Goal: Feedback & Contribution: Contribute content

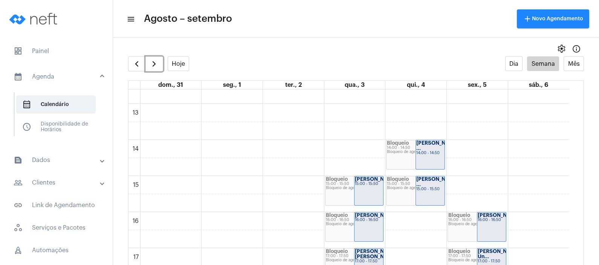
scroll to position [440, 0]
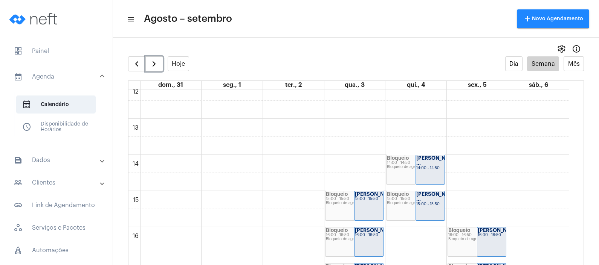
click at [479, 198] on div "00 01 02 03 04 05 06 07 08 09 10 11 12 13 14 15 16 17 18 19 20 21 22 23 Bloquei…" at bounding box center [348, 82] width 440 height 867
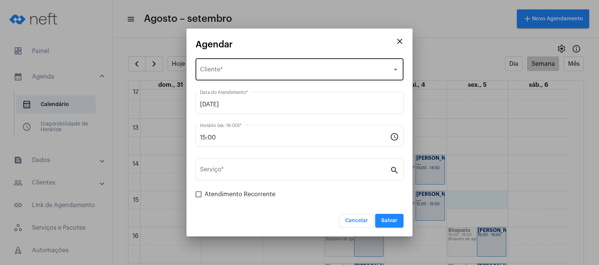
click at [230, 59] on div "Selecione o Cliente Cliente *" at bounding box center [299, 69] width 199 height 24
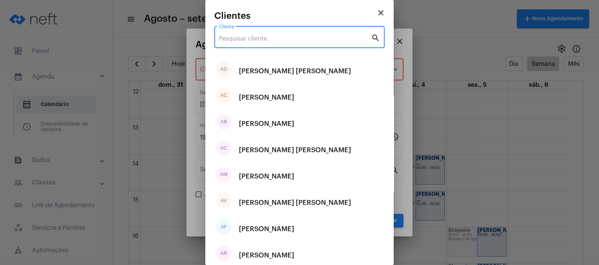
click at [234, 37] on input "Cliente" at bounding box center [295, 38] width 152 height 7
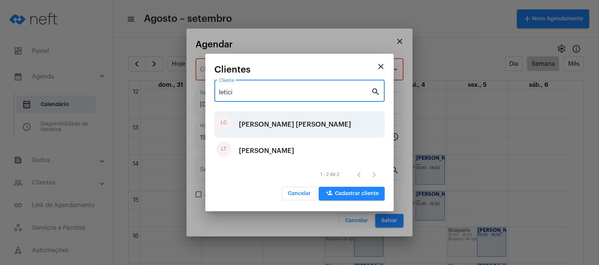
type input "letici"
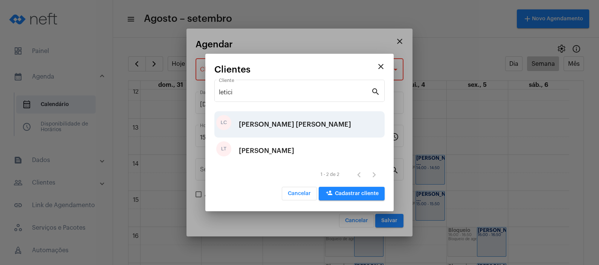
click at [290, 128] on div "[PERSON_NAME]" at bounding box center [295, 124] width 112 height 23
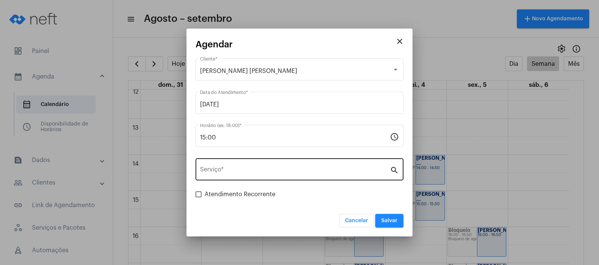
click at [271, 163] on div "Serviço *" at bounding box center [295, 169] width 190 height 24
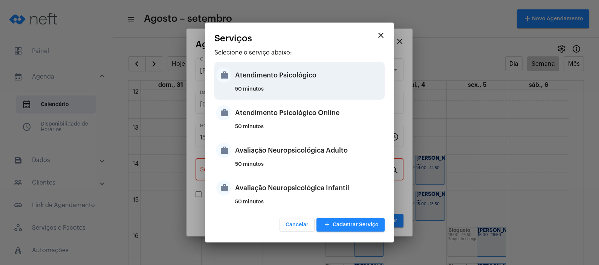
click at [284, 82] on div "Atendimento Psicológico" at bounding box center [309, 75] width 148 height 23
type input "Atendimento Psicológico"
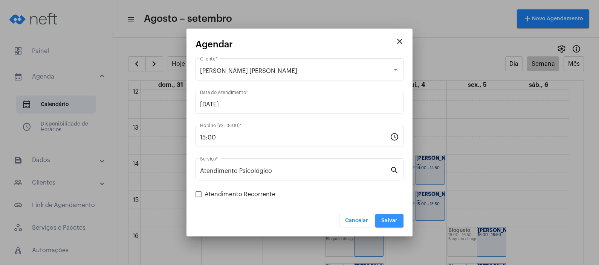
click at [387, 218] on button "Salvar" at bounding box center [389, 221] width 28 height 14
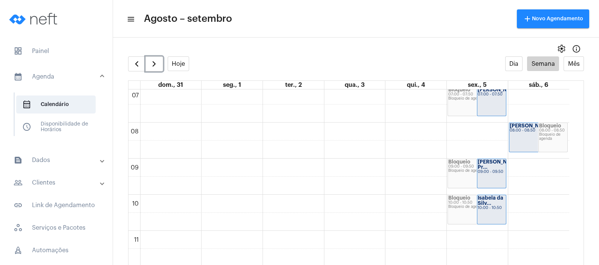
scroll to position [205, 0]
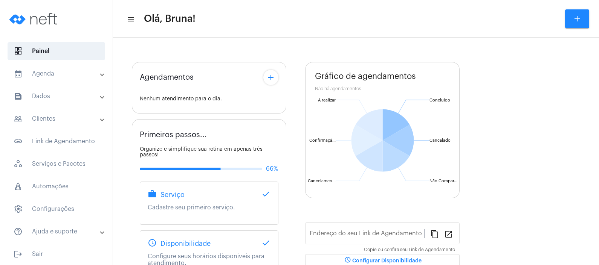
type input "[URL][DOMAIN_NAME]"
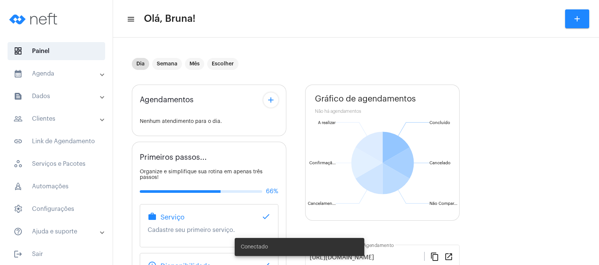
click at [60, 105] on mat-expansion-panel-header "text_snippet_outlined Dados" at bounding box center [59, 96] width 108 height 18
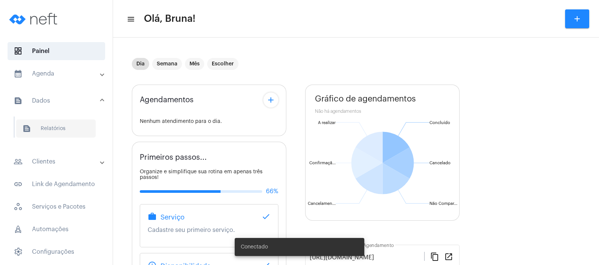
click at [64, 127] on span "text_snippet_outlined Relatórios" at bounding box center [55, 129] width 79 height 18
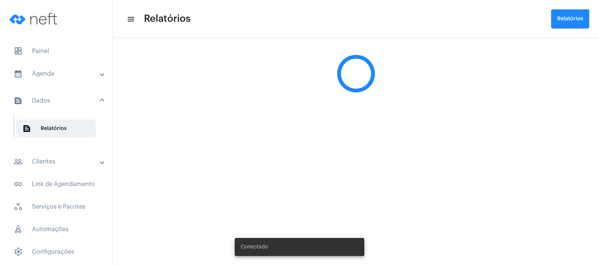
click at [60, 158] on mat-panel-title "people_outline Clientes" at bounding box center [57, 161] width 87 height 9
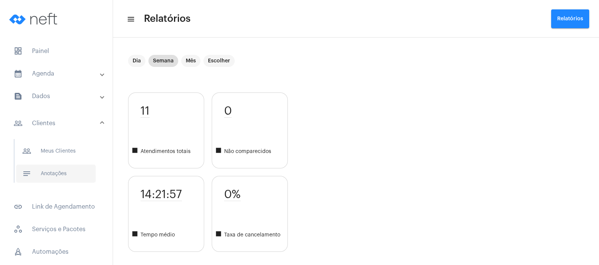
click at [61, 174] on span "notes Anotações" at bounding box center [55, 174] width 79 height 18
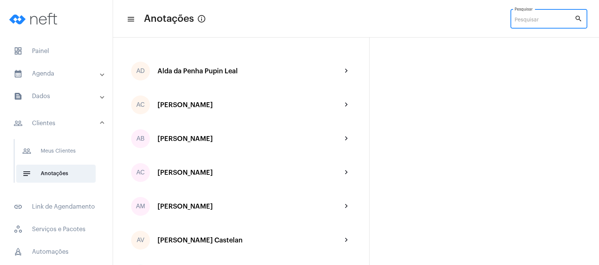
click at [526, 19] on input "Pesquisar" at bounding box center [544, 20] width 60 height 6
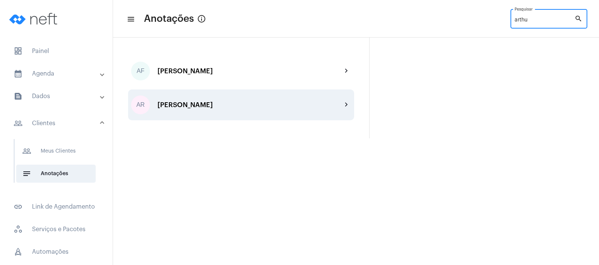
type input "arthu"
click at [279, 107] on div "[PERSON_NAME]" at bounding box center [249, 105] width 184 height 8
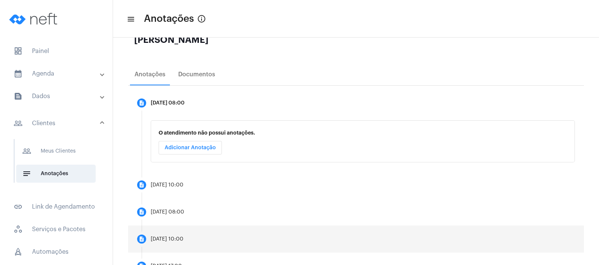
scroll to position [207, 0]
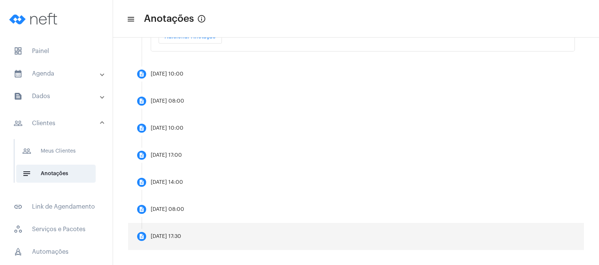
click at [226, 233] on mat-step-header "description [DATE] 17:30" at bounding box center [356, 236] width 456 height 27
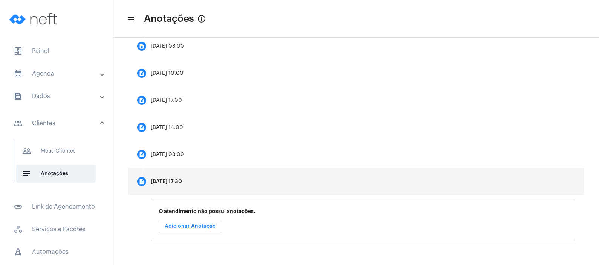
click at [199, 224] on span "Adicionar Anotação" at bounding box center [190, 226] width 51 height 5
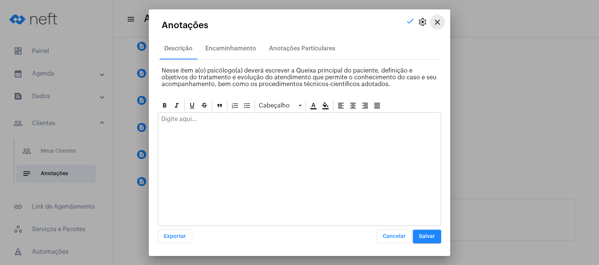
click at [437, 21] on mat-icon "close" at bounding box center [437, 22] width 9 height 9
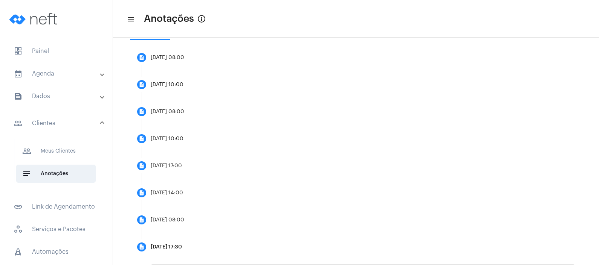
scroll to position [207, 0]
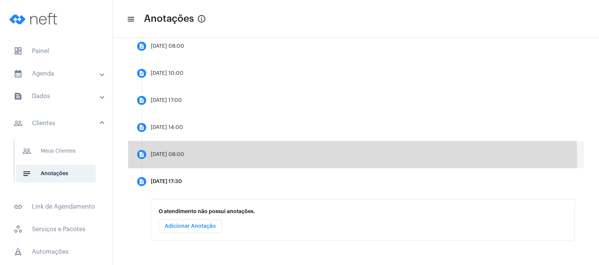
click at [233, 158] on mat-step-header "description [DATE] 08:00" at bounding box center [356, 154] width 456 height 27
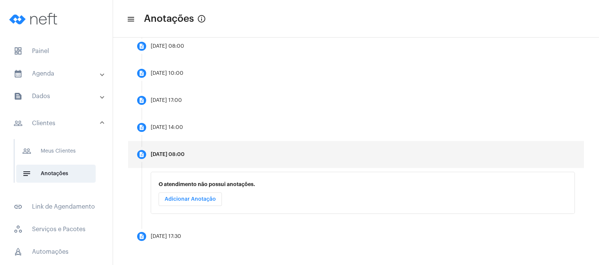
click at [197, 195] on button "Adicionar Anotação" at bounding box center [189, 200] width 63 height 14
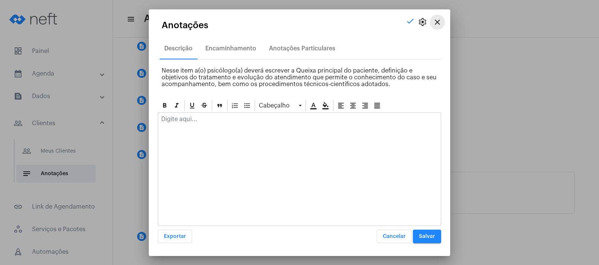
click at [442, 23] on button "close" at bounding box center [437, 22] width 15 height 15
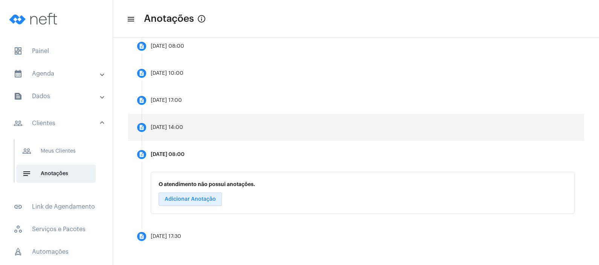
click at [227, 138] on mat-step-header "description [DATE] 14:00" at bounding box center [356, 127] width 456 height 27
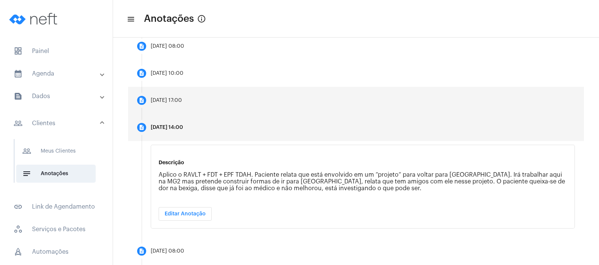
click at [182, 102] on div "[DATE] 17:00" at bounding box center [166, 101] width 31 height 6
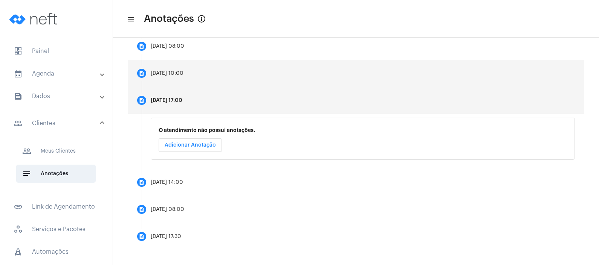
click at [199, 71] on mat-step-header "description [DATE] 10:00" at bounding box center [356, 73] width 456 height 27
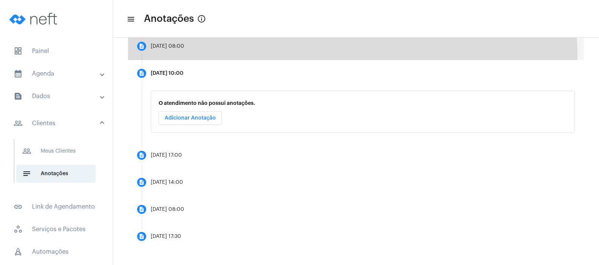
click at [207, 58] on mat-step-header "description [DATE] 08:00" at bounding box center [356, 46] width 456 height 27
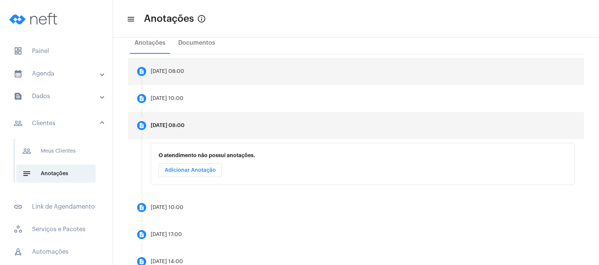
scroll to position [66, 0]
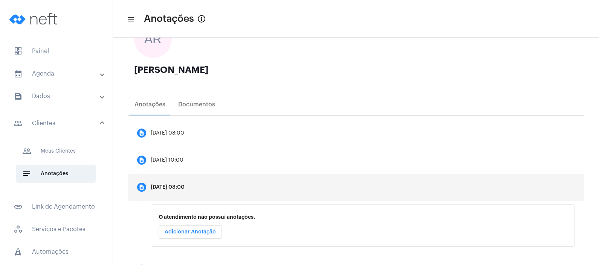
click at [72, 93] on mat-panel-title "text_snippet_outlined Dados" at bounding box center [57, 96] width 87 height 9
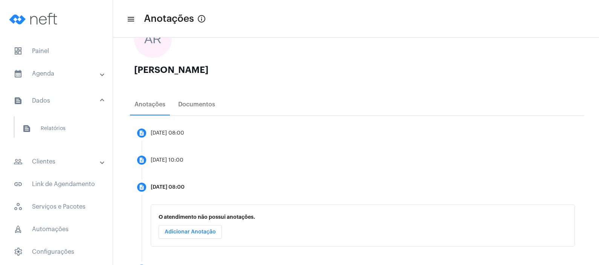
click at [46, 154] on mat-expansion-panel-header "people_outline Clientes" at bounding box center [59, 162] width 108 height 18
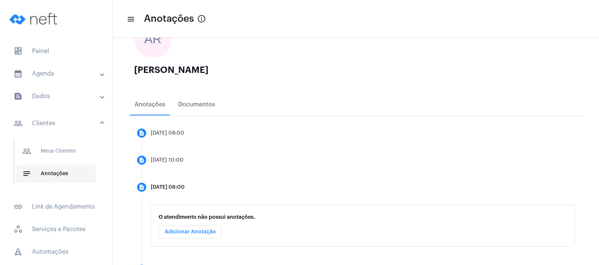
click at [47, 175] on span "notes Anotações" at bounding box center [55, 174] width 79 height 18
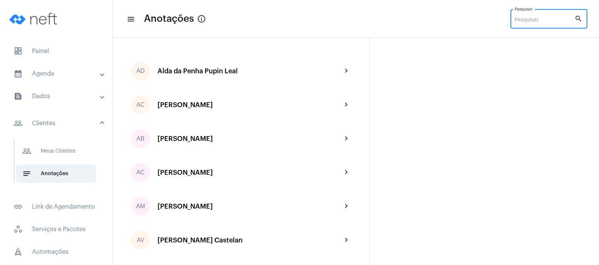
click at [520, 18] on input "Pesquisar" at bounding box center [544, 20] width 60 height 6
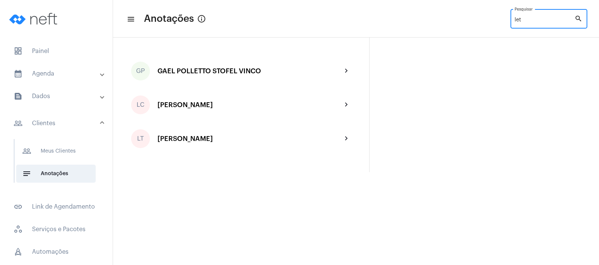
type input "let"
click at [242, 104] on div "[PERSON_NAME]" at bounding box center [249, 105] width 184 height 8
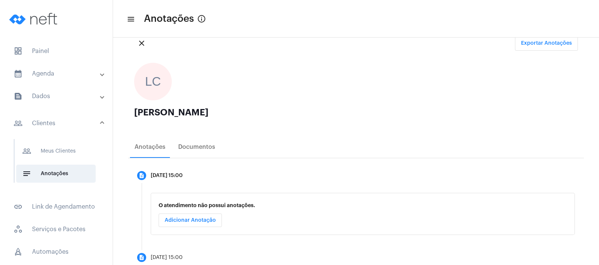
scroll to position [44, 0]
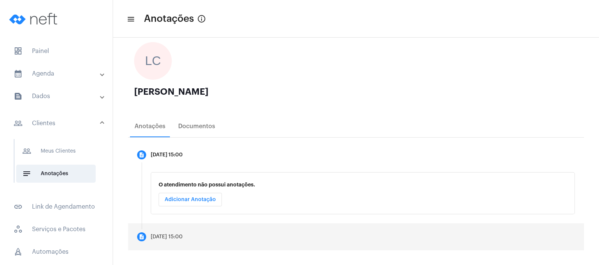
click at [183, 237] on div "[DATE] 15:00" at bounding box center [167, 238] width 32 height 6
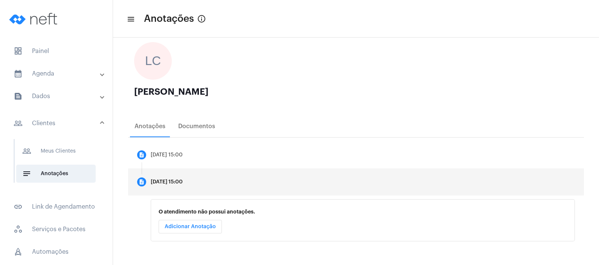
click at [197, 230] on button "Adicionar Anotação" at bounding box center [189, 227] width 63 height 14
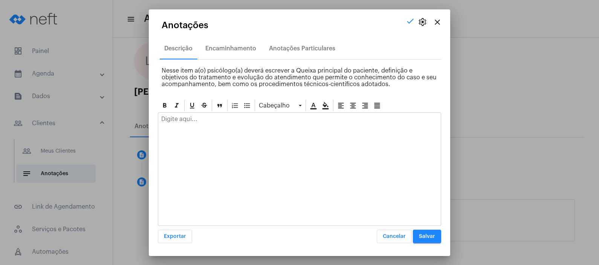
click at [263, 124] on div at bounding box center [299, 121] width 282 height 17
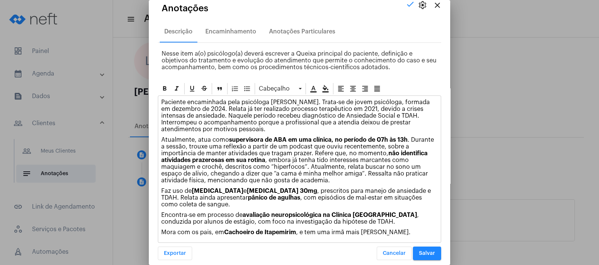
scroll to position [11, 0]
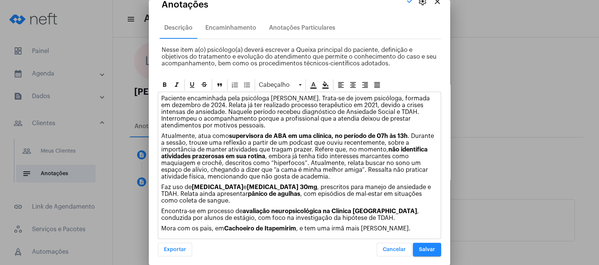
click at [413, 243] on button "Salvar" at bounding box center [427, 250] width 28 height 14
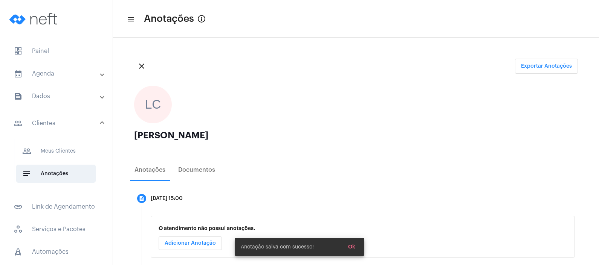
scroll to position [44, 0]
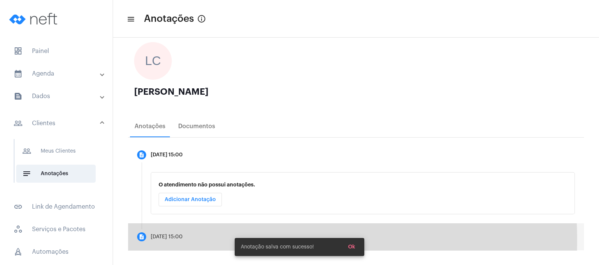
click at [192, 240] on mat-step-header "description [DATE] 15:00" at bounding box center [356, 237] width 456 height 27
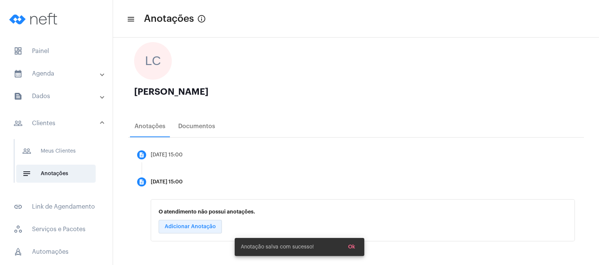
click at [197, 223] on button "Adicionar Anotação" at bounding box center [189, 227] width 63 height 14
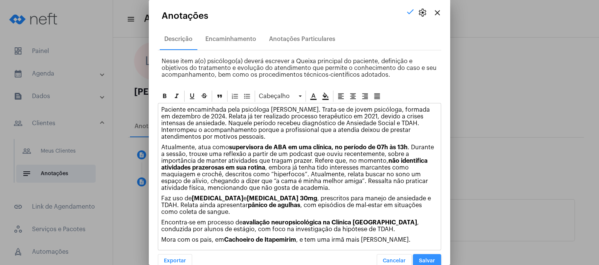
click at [413, 255] on button "Salvar" at bounding box center [427, 262] width 28 height 14
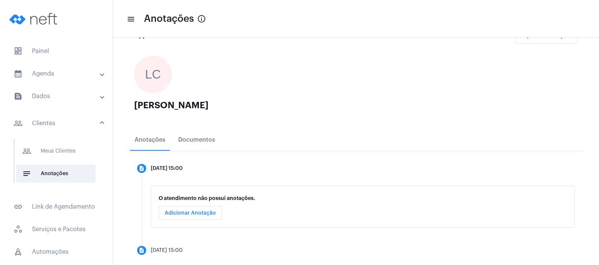
scroll to position [44, 0]
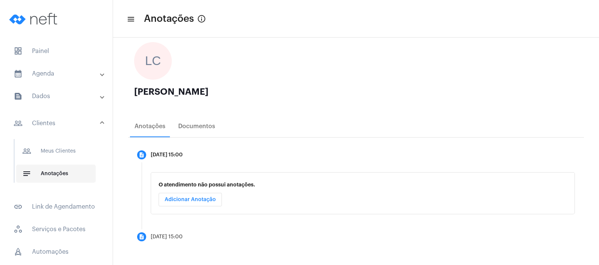
click at [61, 180] on span "notes Anotações" at bounding box center [55, 174] width 79 height 18
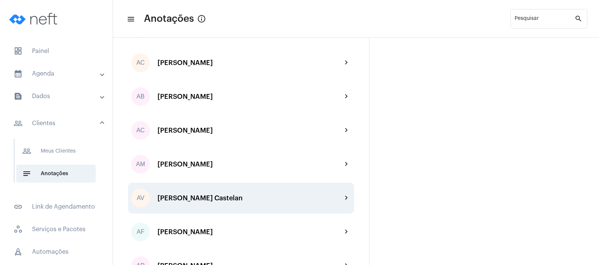
scroll to position [94, 0]
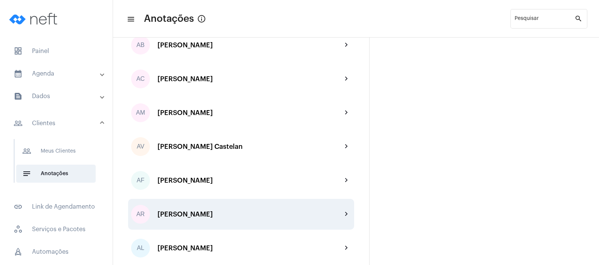
click at [226, 203] on div "AR [PERSON_NAME] chevron_right" at bounding box center [241, 214] width 226 height 31
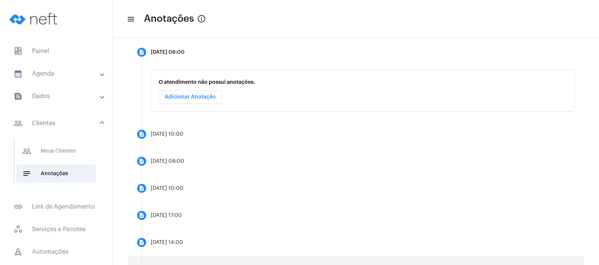
scroll to position [207, 0]
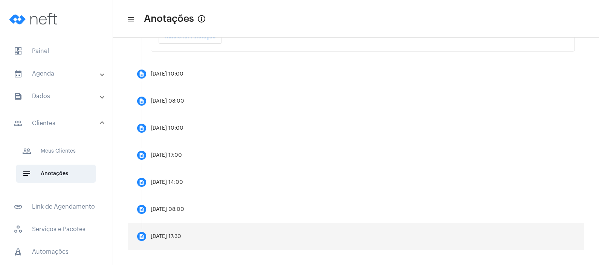
click at [181, 235] on div "[DATE] 17:30" at bounding box center [166, 237] width 30 height 6
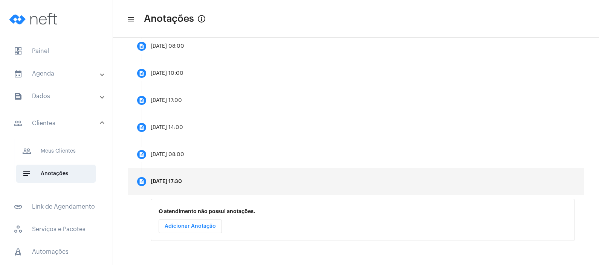
click at [190, 228] on span "Adicionar Anotação" at bounding box center [190, 226] width 51 height 5
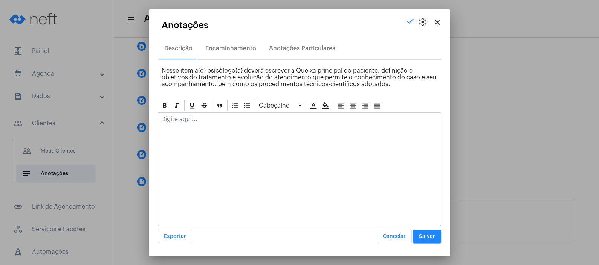
click at [176, 126] on div at bounding box center [299, 121] width 282 height 17
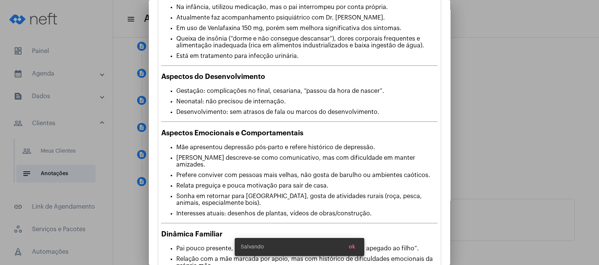
scroll to position [397, 0]
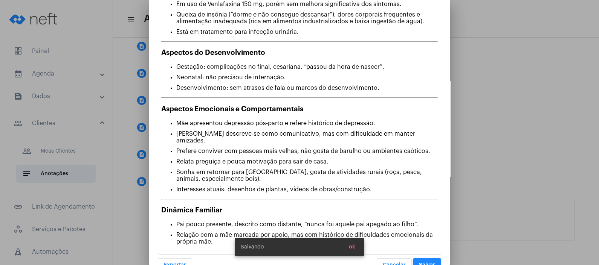
click at [421, 259] on button "Salvar" at bounding box center [427, 266] width 28 height 14
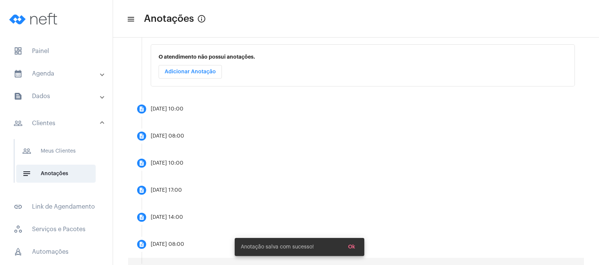
scroll to position [207, 0]
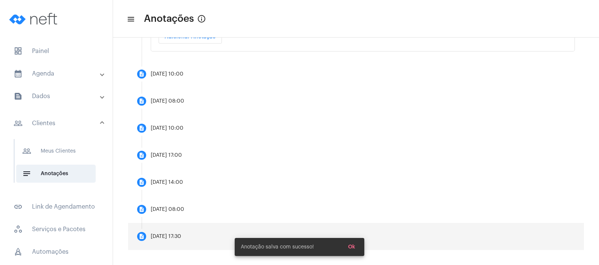
click at [181, 239] on div "[DATE] 17:30" at bounding box center [166, 237] width 30 height 6
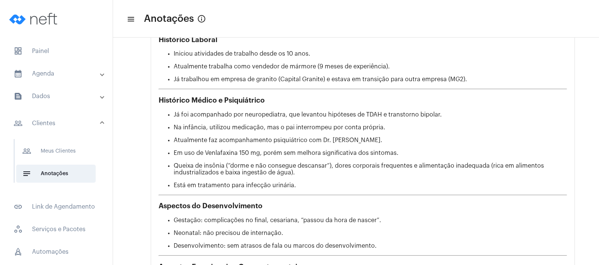
scroll to position [570, 0]
